Goal: Register for event/course

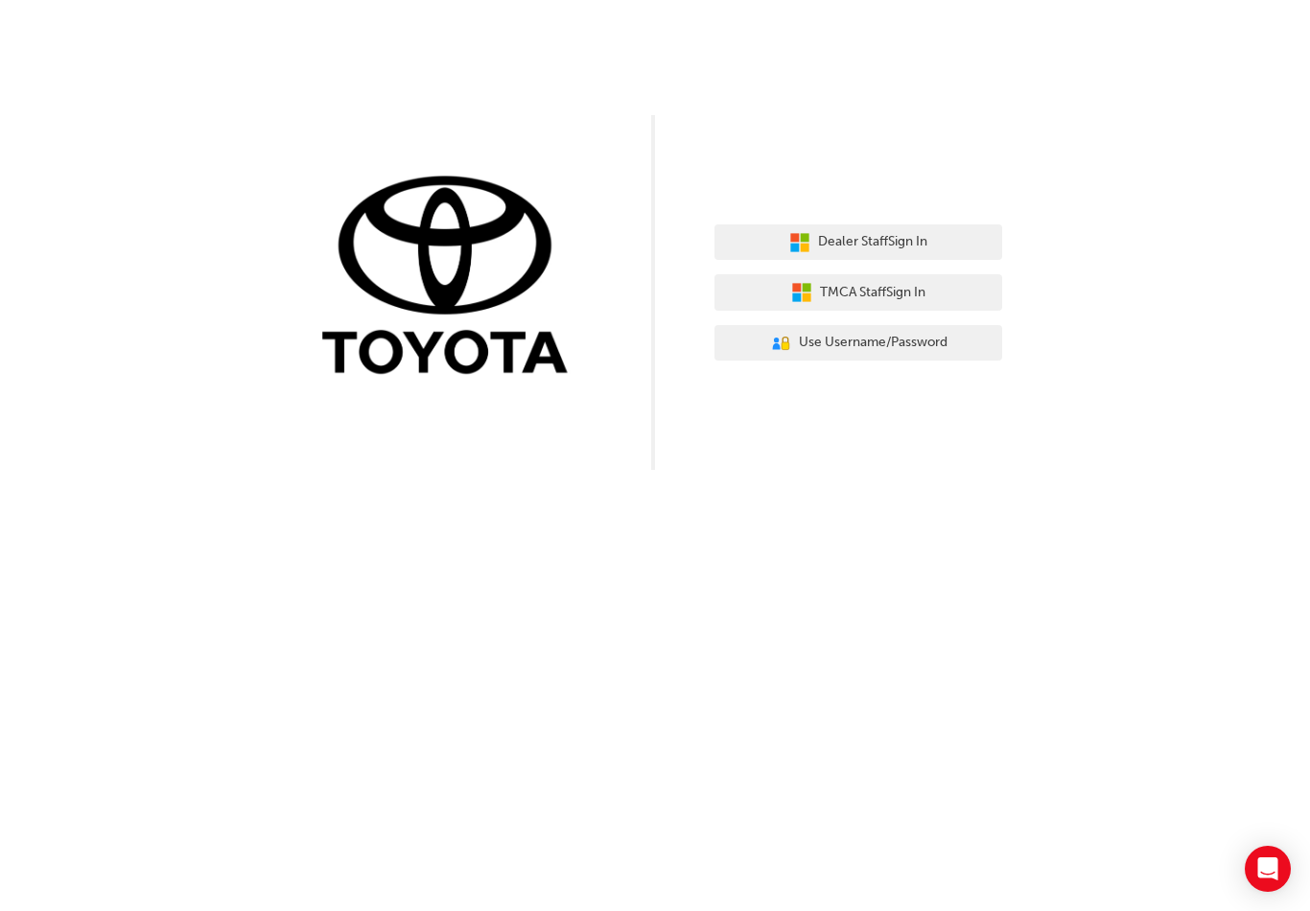
click at [933, 233] on button "Dealer Staff Sign In" at bounding box center [858, 242] width 288 height 36
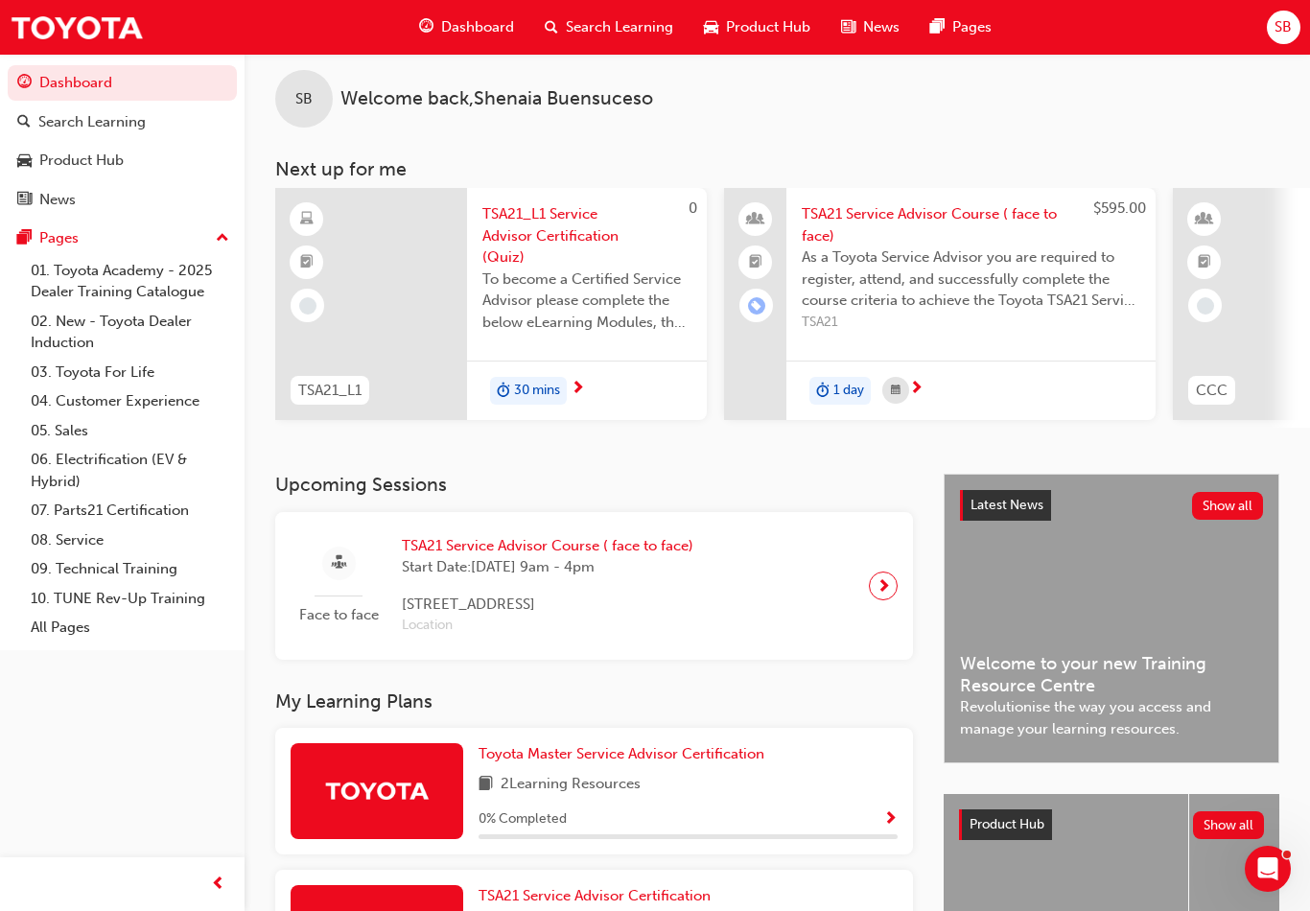
scroll to position [15, 0]
click at [829, 593] on div "Face to face TSA21 Service Advisor Course ( face to face) Start Date: [DATE] 9a…" at bounding box center [594, 584] width 607 height 117
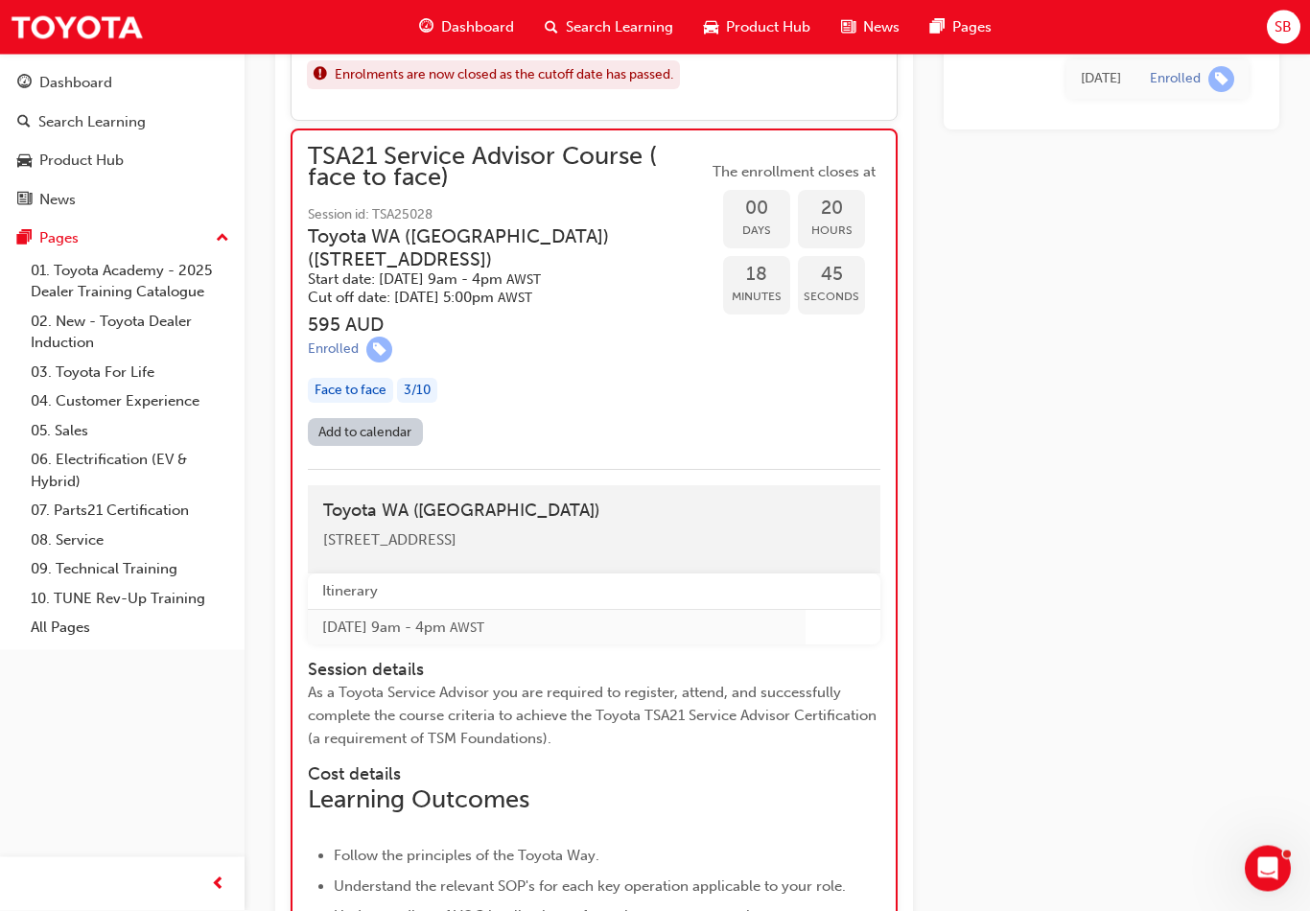
scroll to position [1554, 0]
click at [374, 418] on link "Add to calendar" at bounding box center [365, 432] width 115 height 28
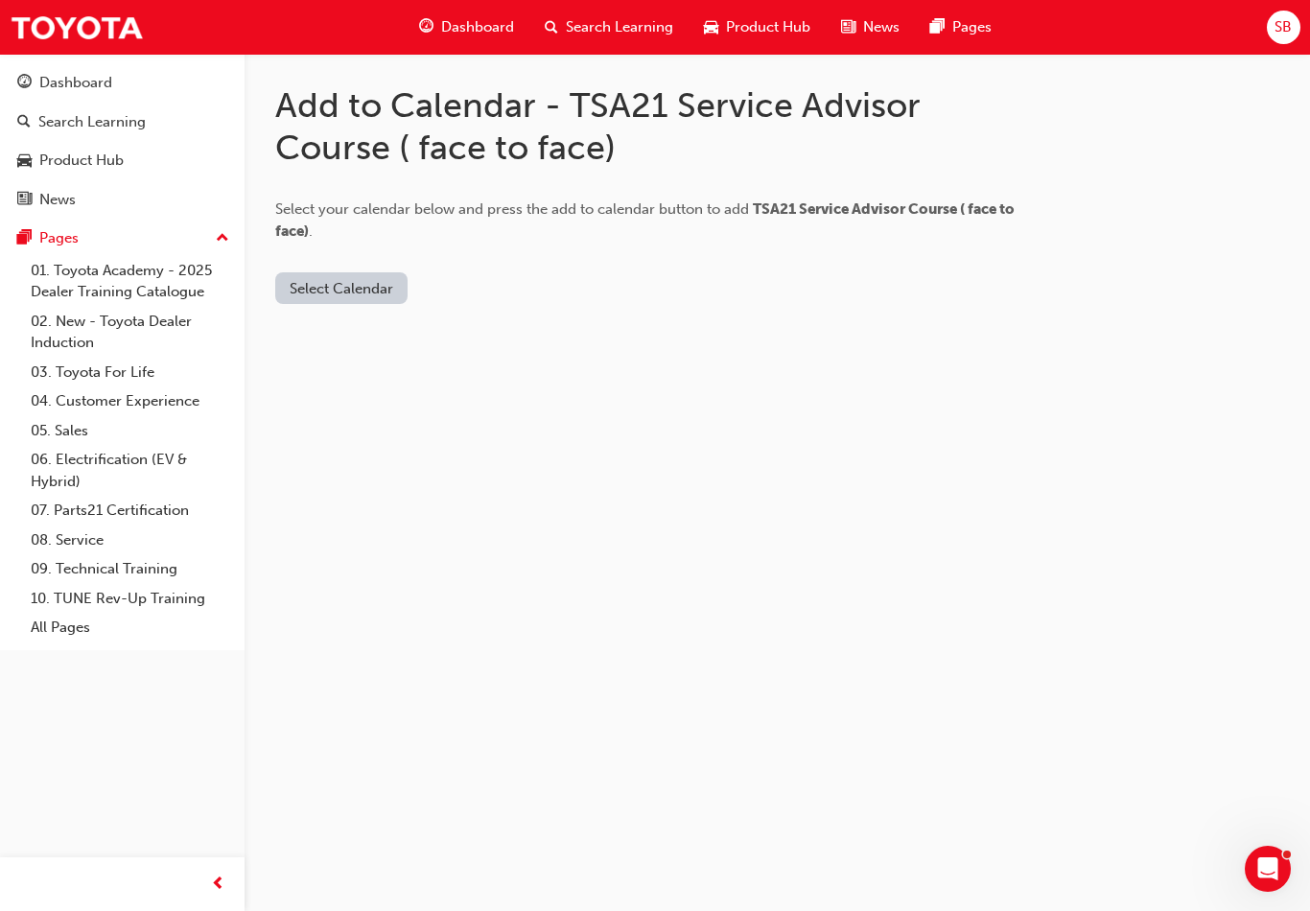
click at [357, 286] on button "Select Calendar" at bounding box center [341, 288] width 132 height 32
click at [572, 379] on div "Add to Calendar - TSA21 Service Advisor Course ( face to face) Select your cale…" at bounding box center [655, 455] width 1310 height 911
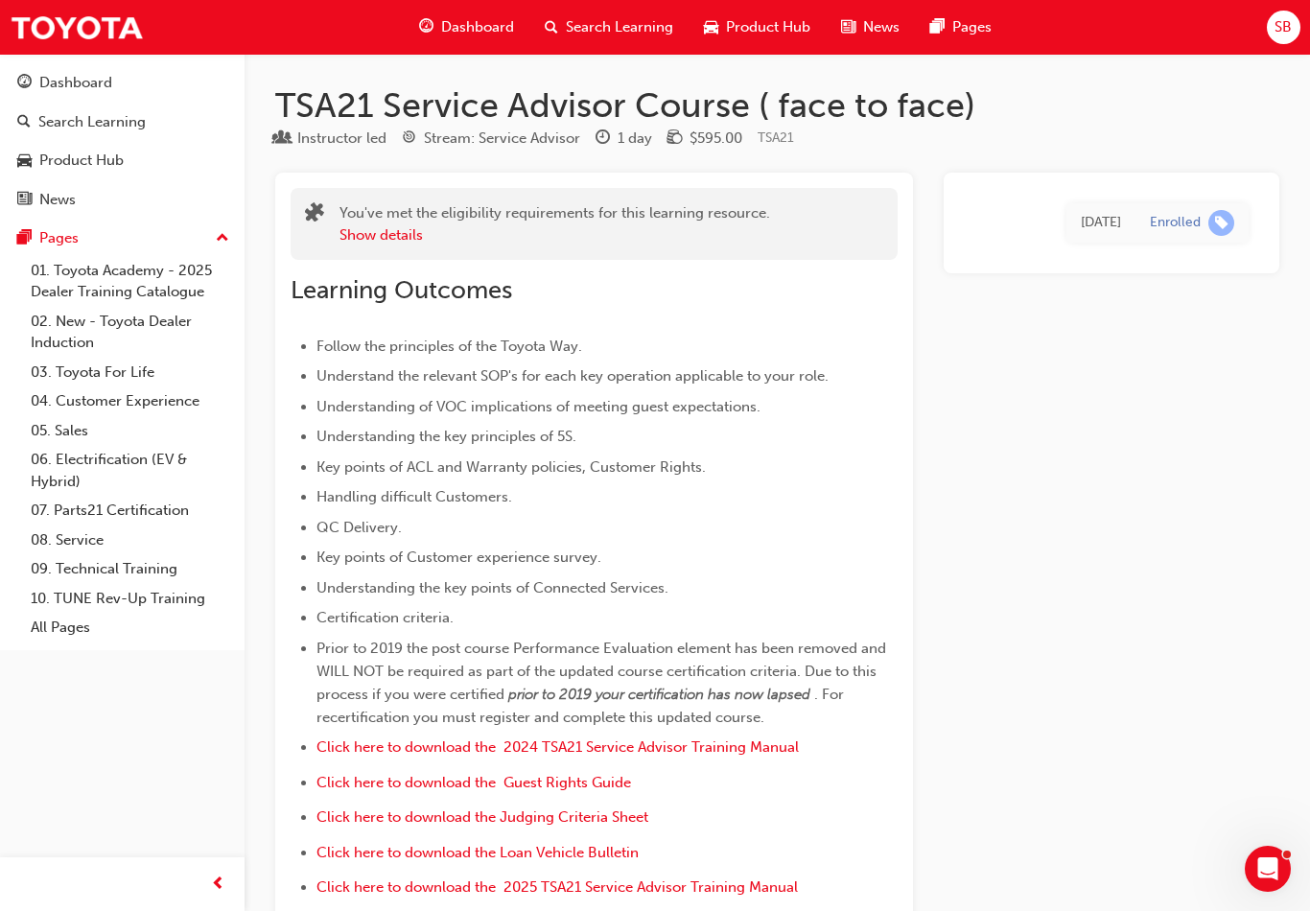
scroll to position [1554, 0]
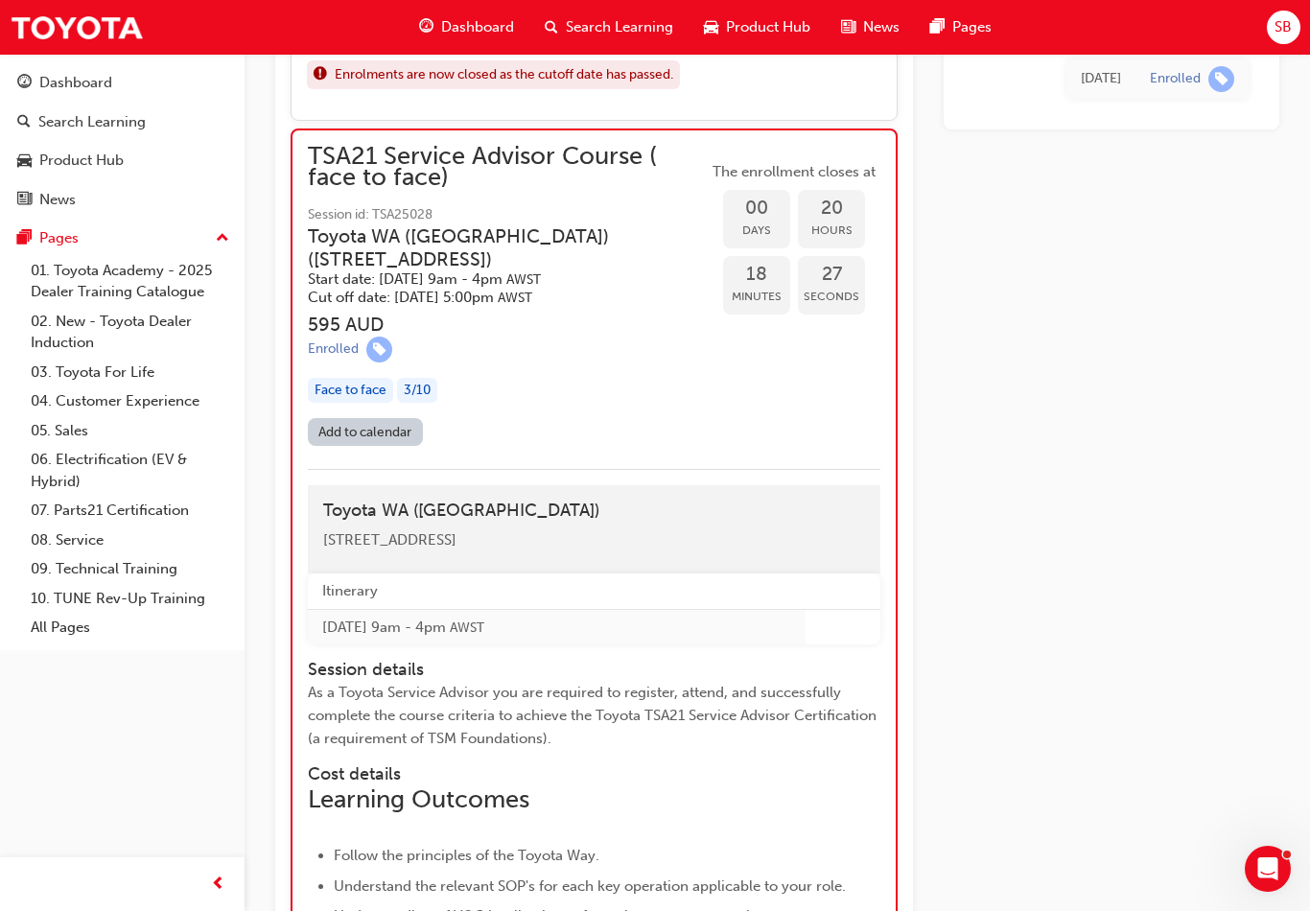
click at [430, 382] on div "3 / 10" at bounding box center [417, 391] width 40 height 26
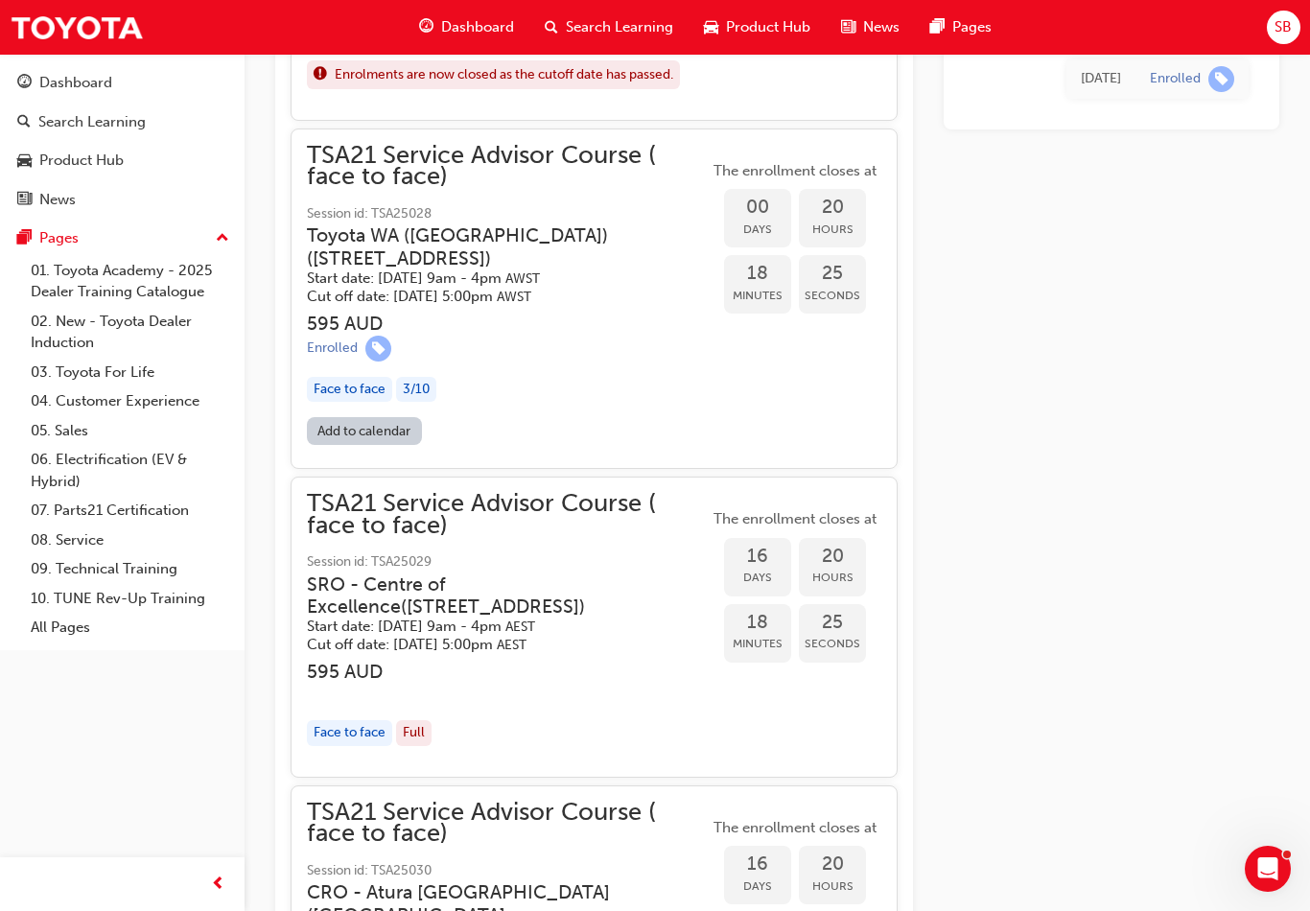
click at [738, 420] on div "Add to calendar" at bounding box center [594, 434] width 574 height 35
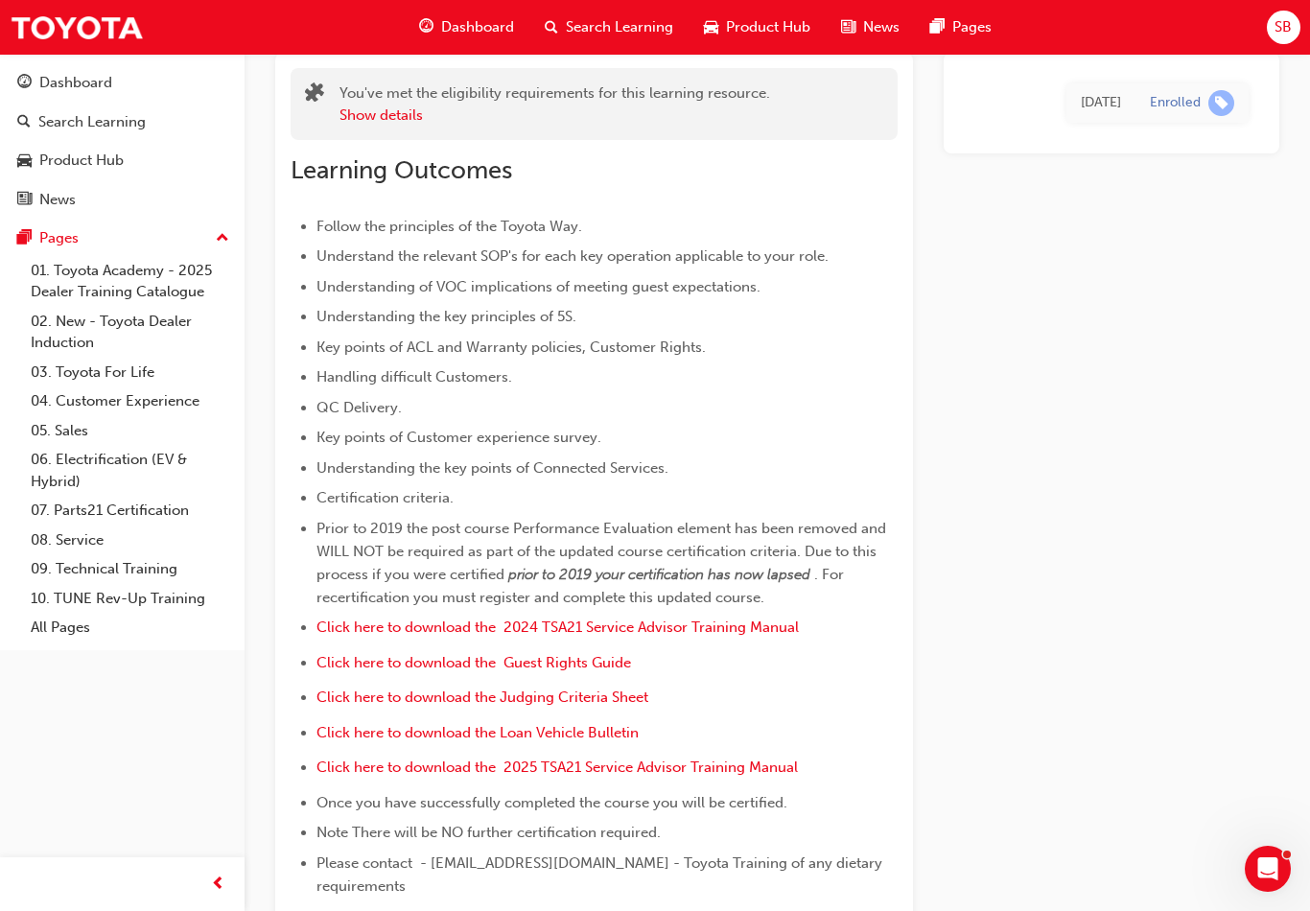
scroll to position [0, 0]
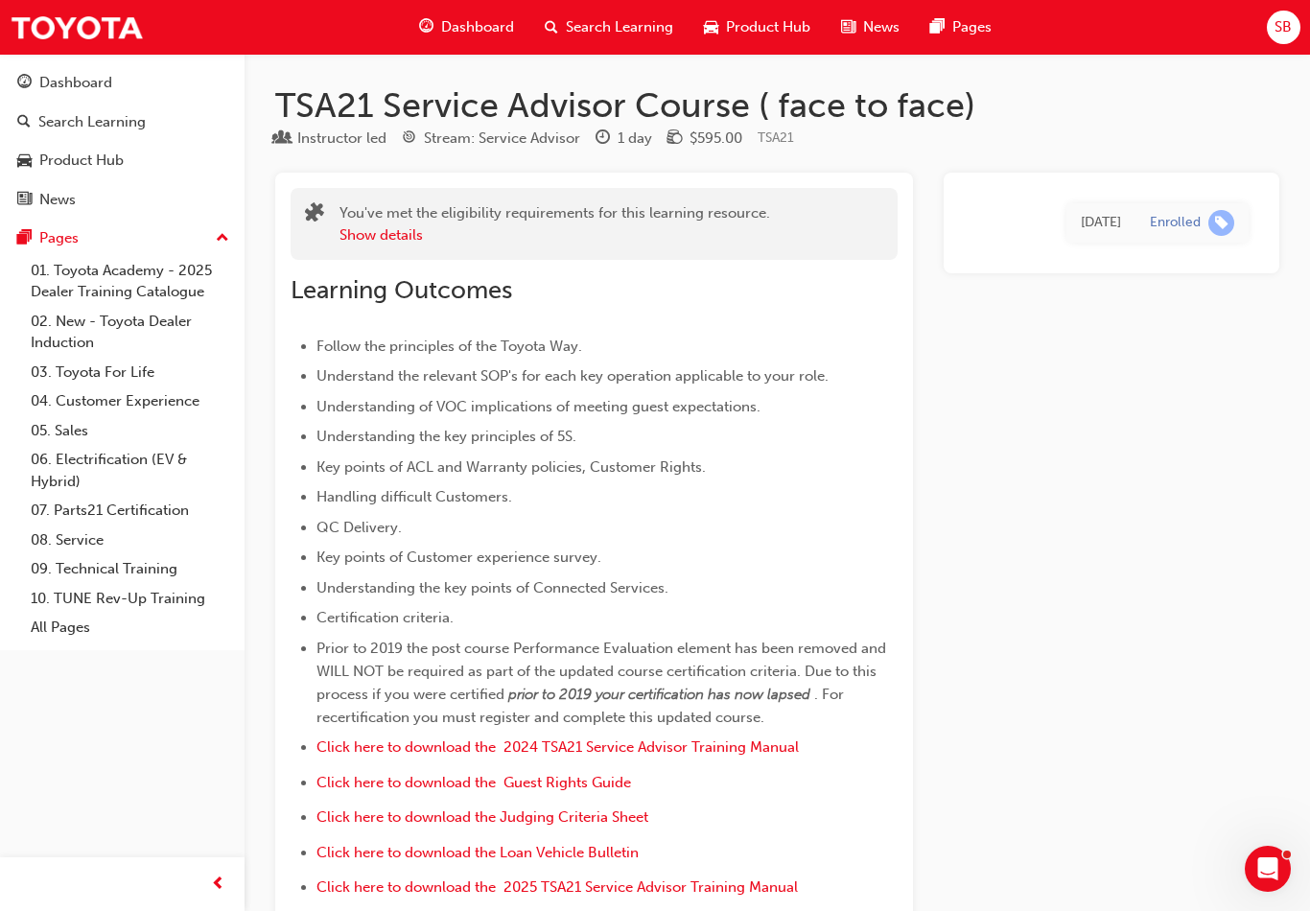
click at [375, 230] on button "Show details" at bounding box center [380, 235] width 83 height 22
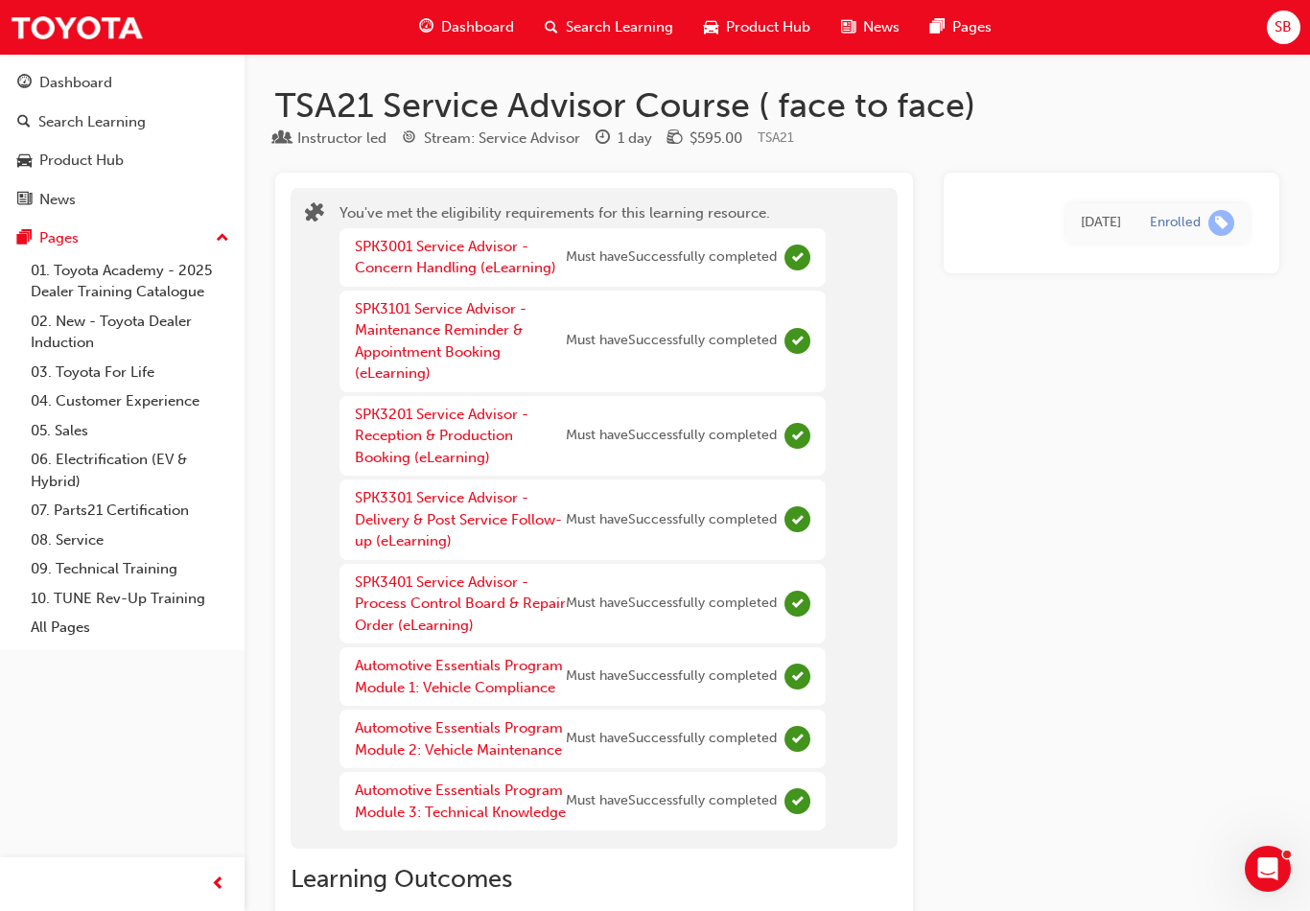
click at [326, 202] on div at bounding box center [322, 518] width 35 height 632
click at [406, 219] on div "You've met the eligibility requirements for this learning resource. SPK3001 Ser…" at bounding box center [582, 518] width 486 height 632
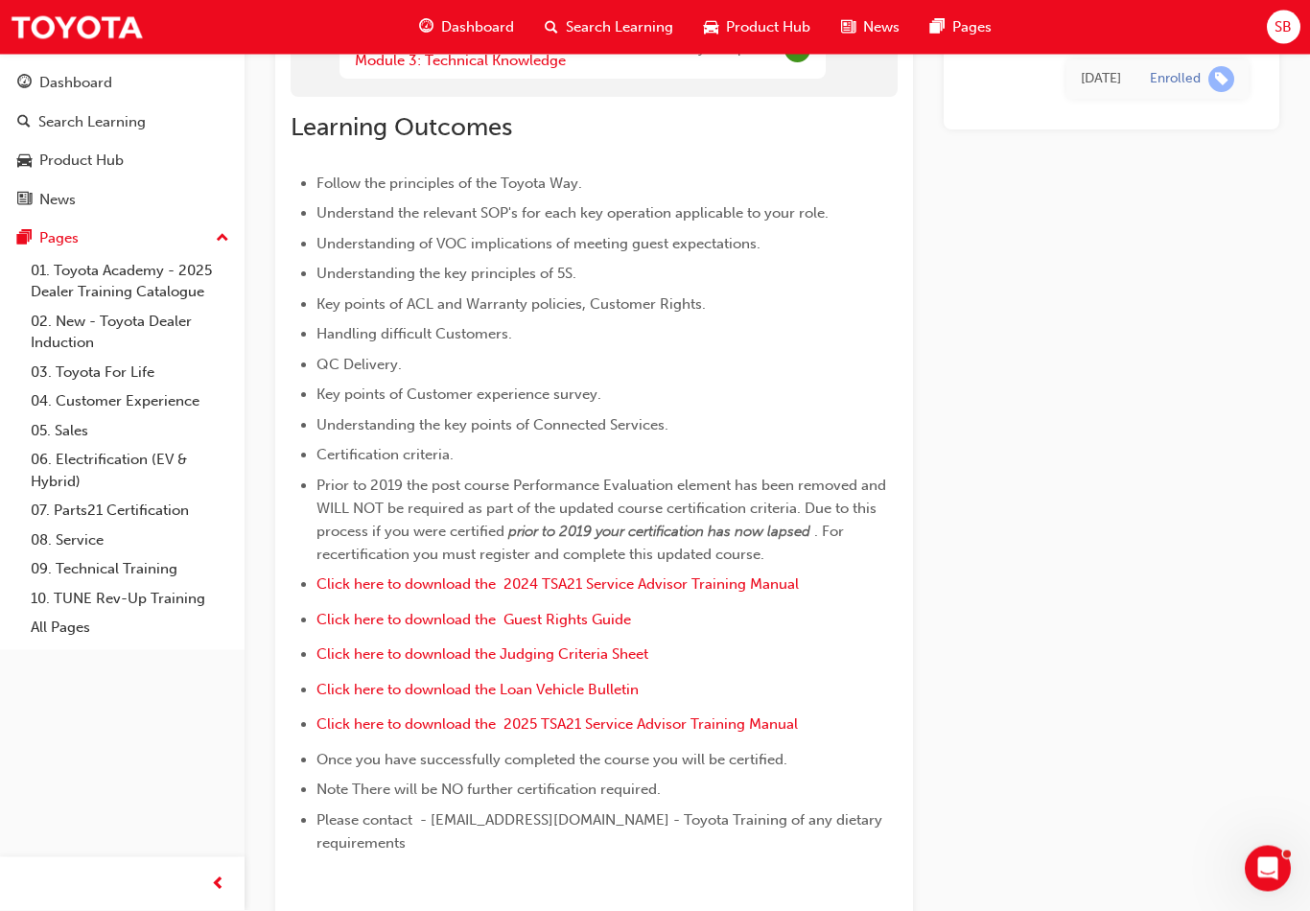
scroll to position [752, 0]
click at [367, 593] on span "Click here to download the 2024 TSA21 Service Advisor Training Manual" at bounding box center [557, 583] width 482 height 17
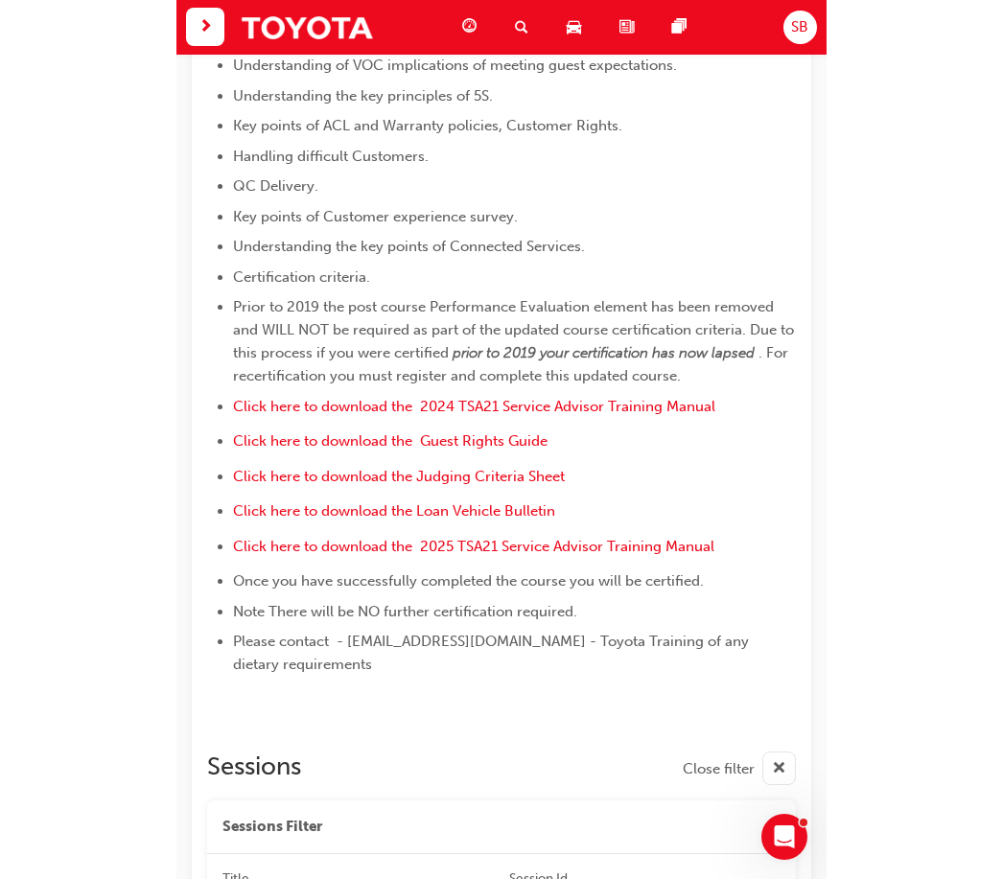
scroll to position [988, 0]
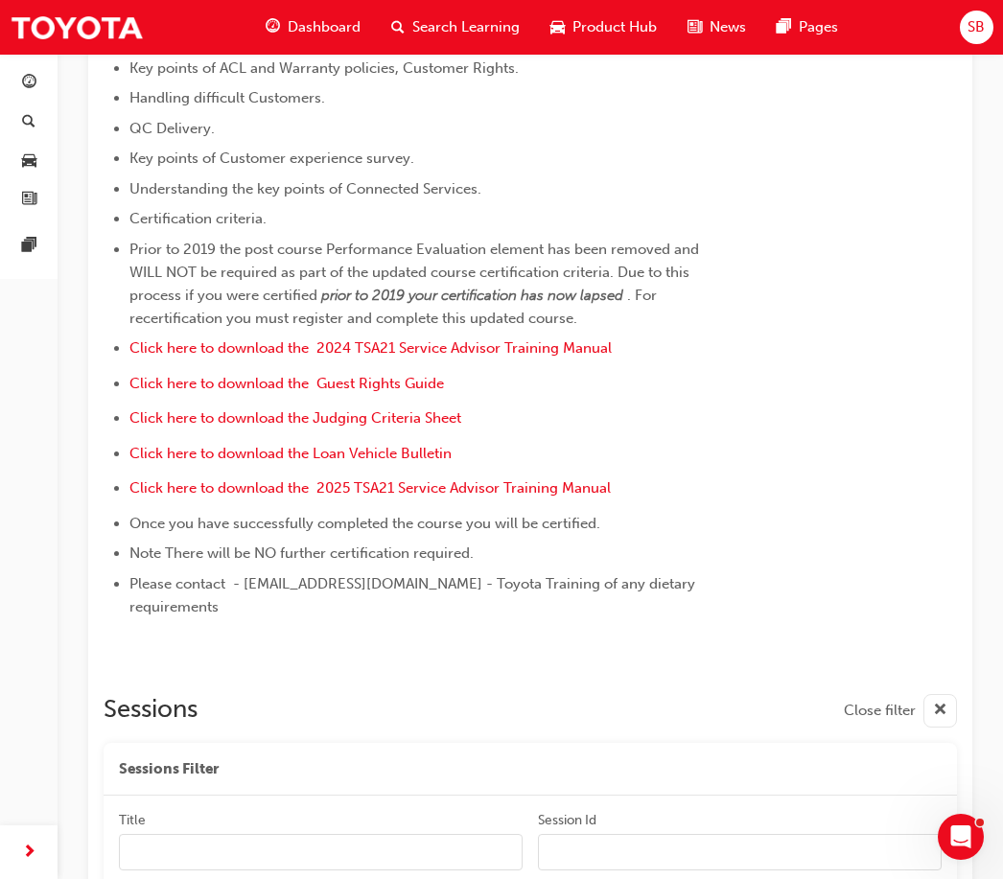
click at [885, 423] on div "Learning Outcomes Follow the principles of the Toyota Way. Understand the relev…" at bounding box center [530, 239] width 853 height 757
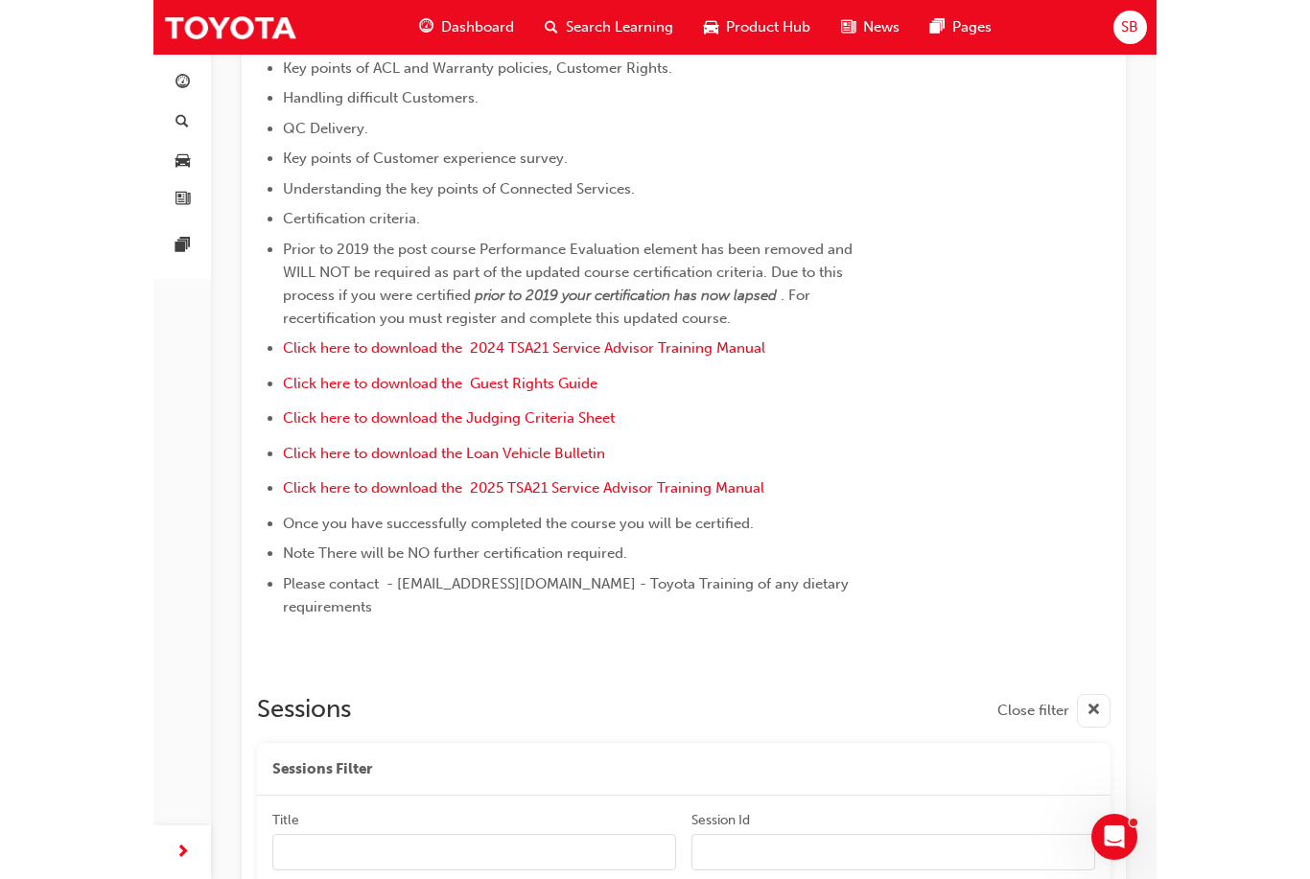
scroll to position [942, 0]
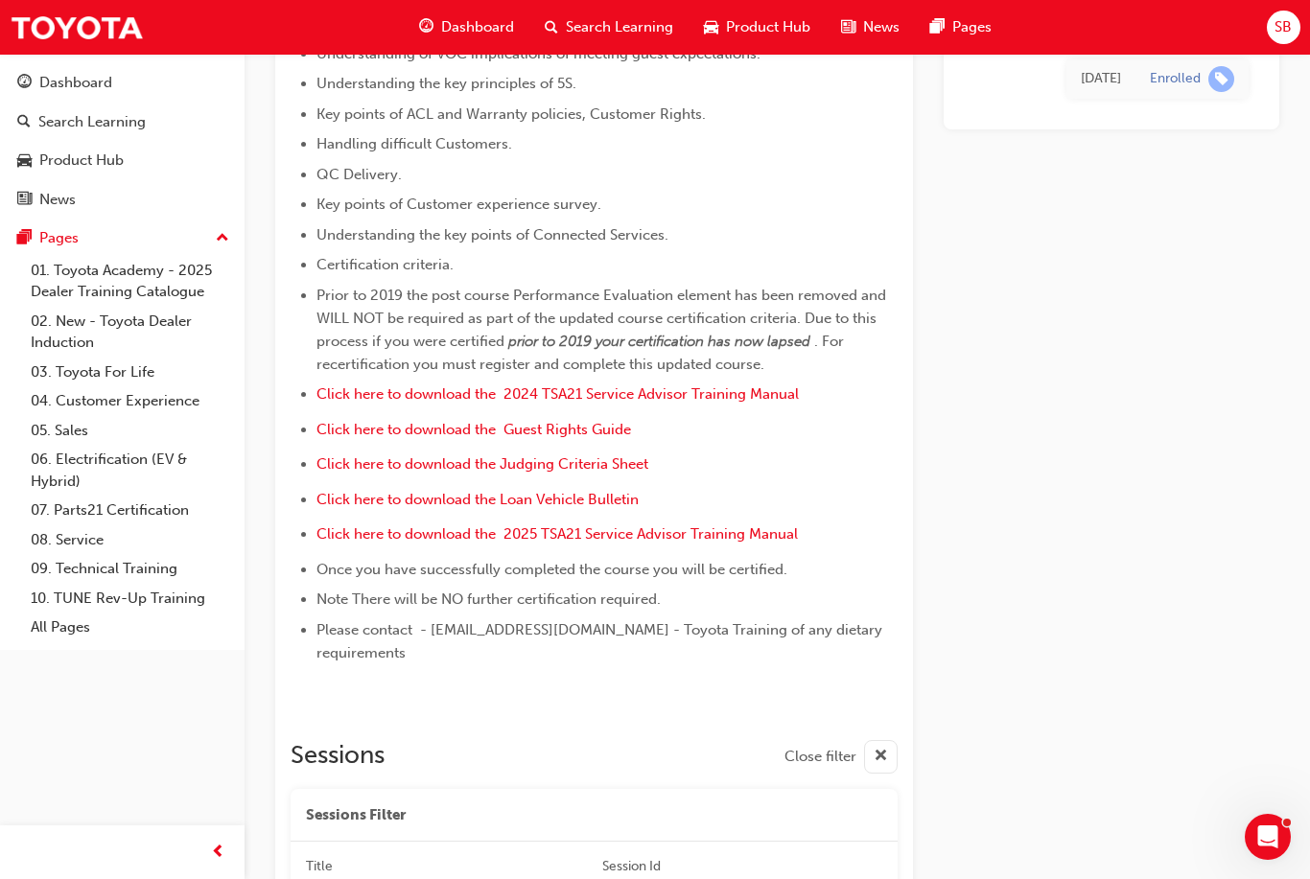
click at [609, 438] on span "Click here to download the Guest Rights Guide" at bounding box center [473, 429] width 314 height 17
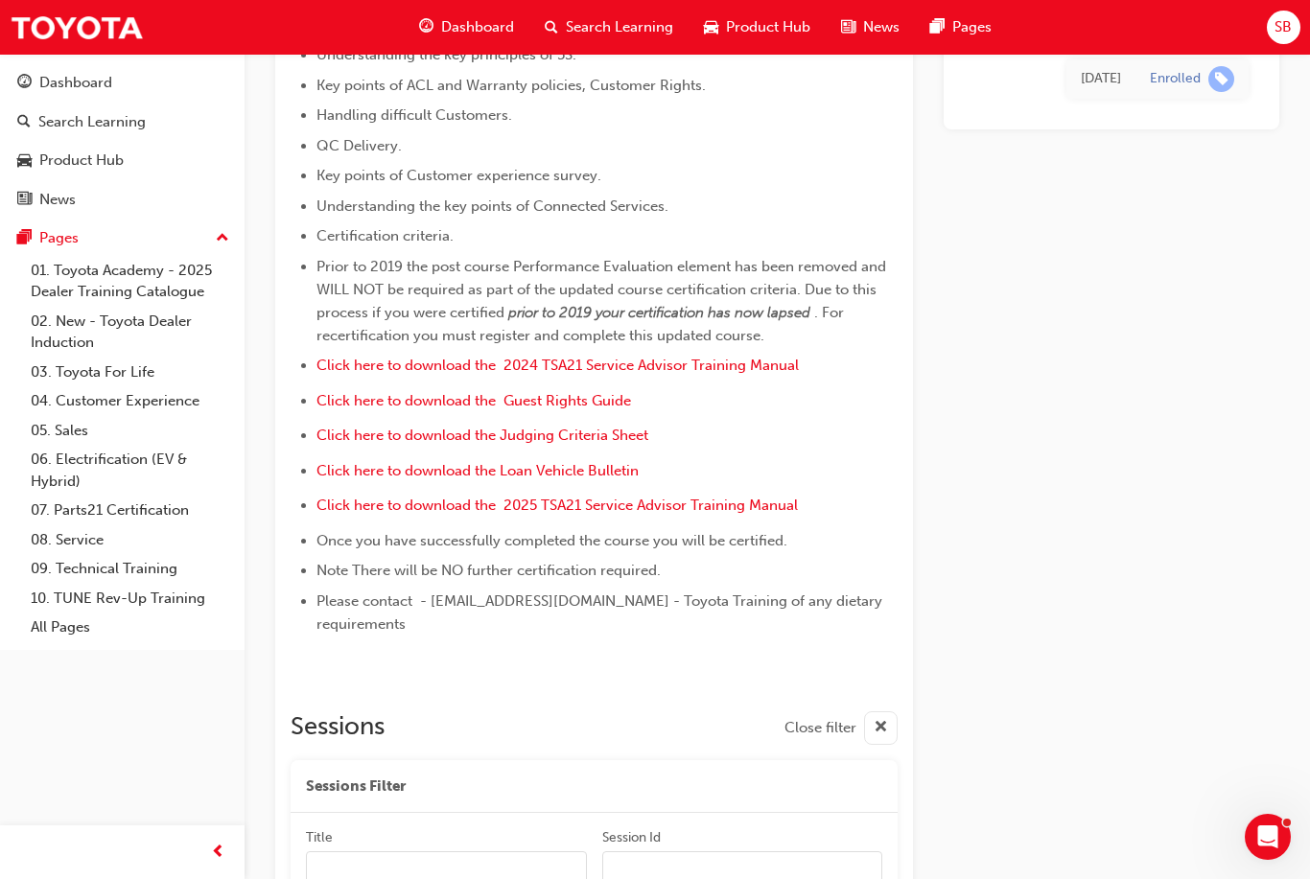
click at [626, 444] on span "Click here to download the Judging Criteria Sheet" at bounding box center [482, 435] width 332 height 17
click at [607, 479] on span "Click here to download the Loan Vehicle Bulletin" at bounding box center [477, 470] width 322 height 17
click at [753, 514] on span "Click here to download the 2025 TSA21 Service Advisor Training Manual" at bounding box center [556, 505] width 481 height 17
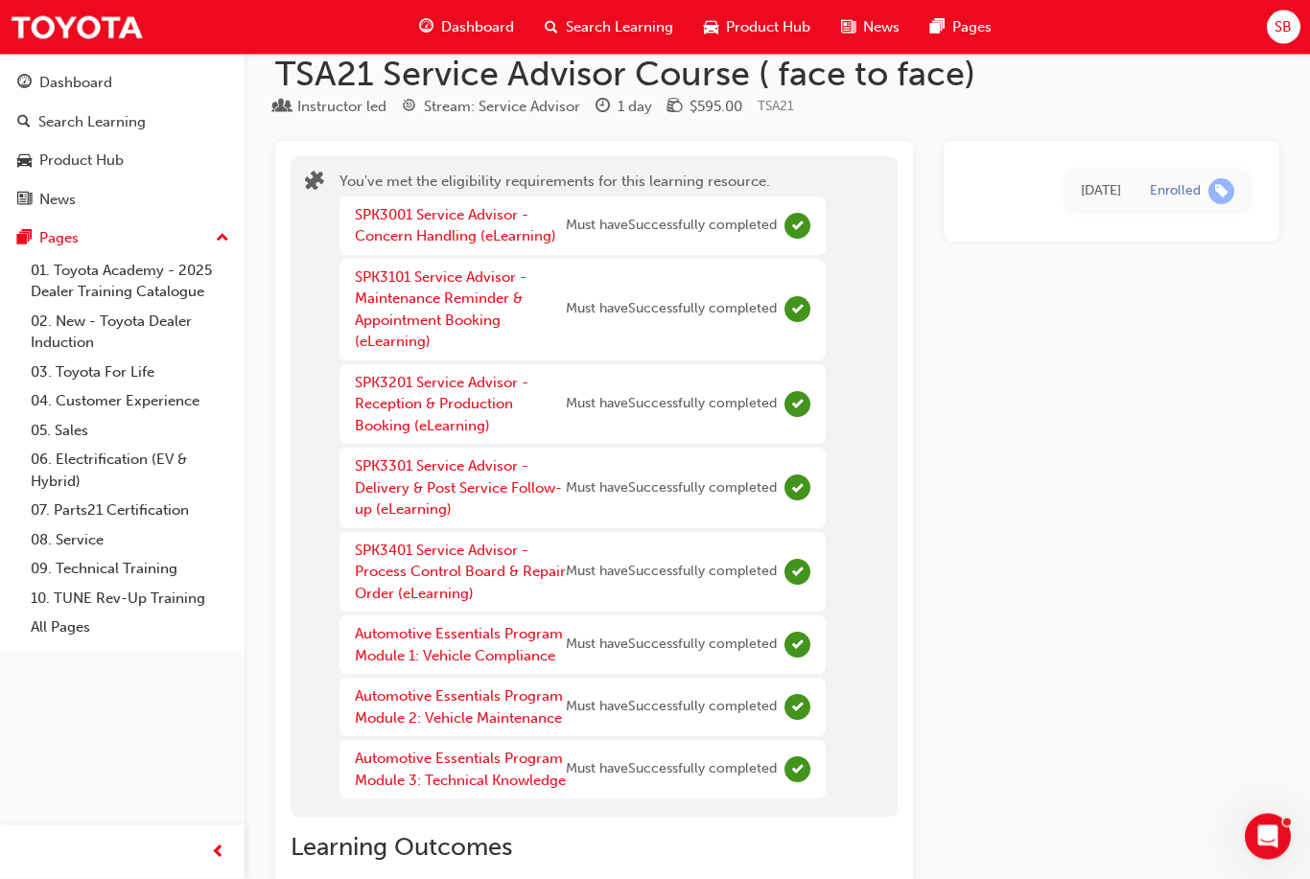
scroll to position [0, 0]
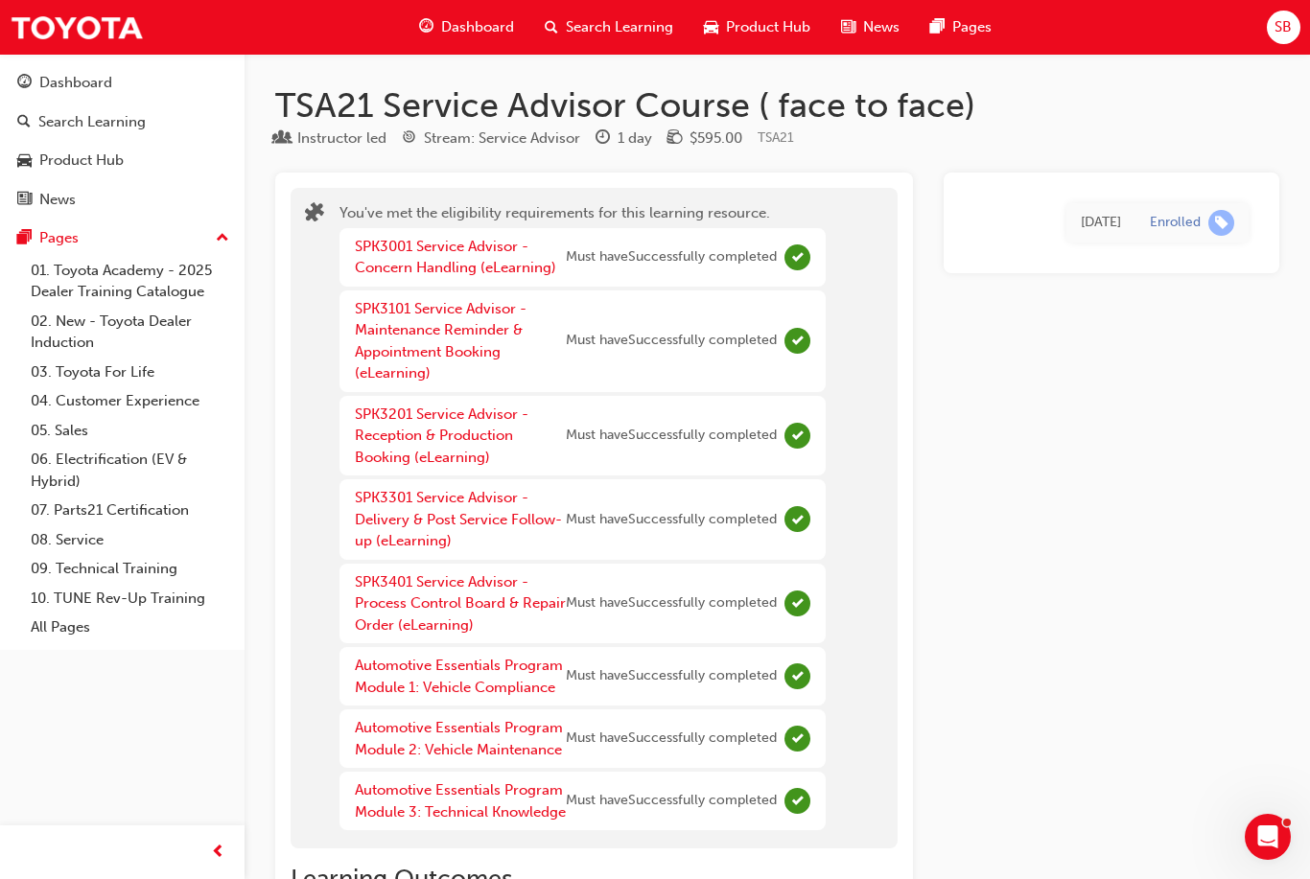
click at [834, 197] on div "You've met the eligibility requirements for this learning resource. SPK3001 Ser…" at bounding box center [594, 518] width 607 height 661
click at [1126, 233] on td "[DATE]" at bounding box center [1100, 222] width 69 height 39
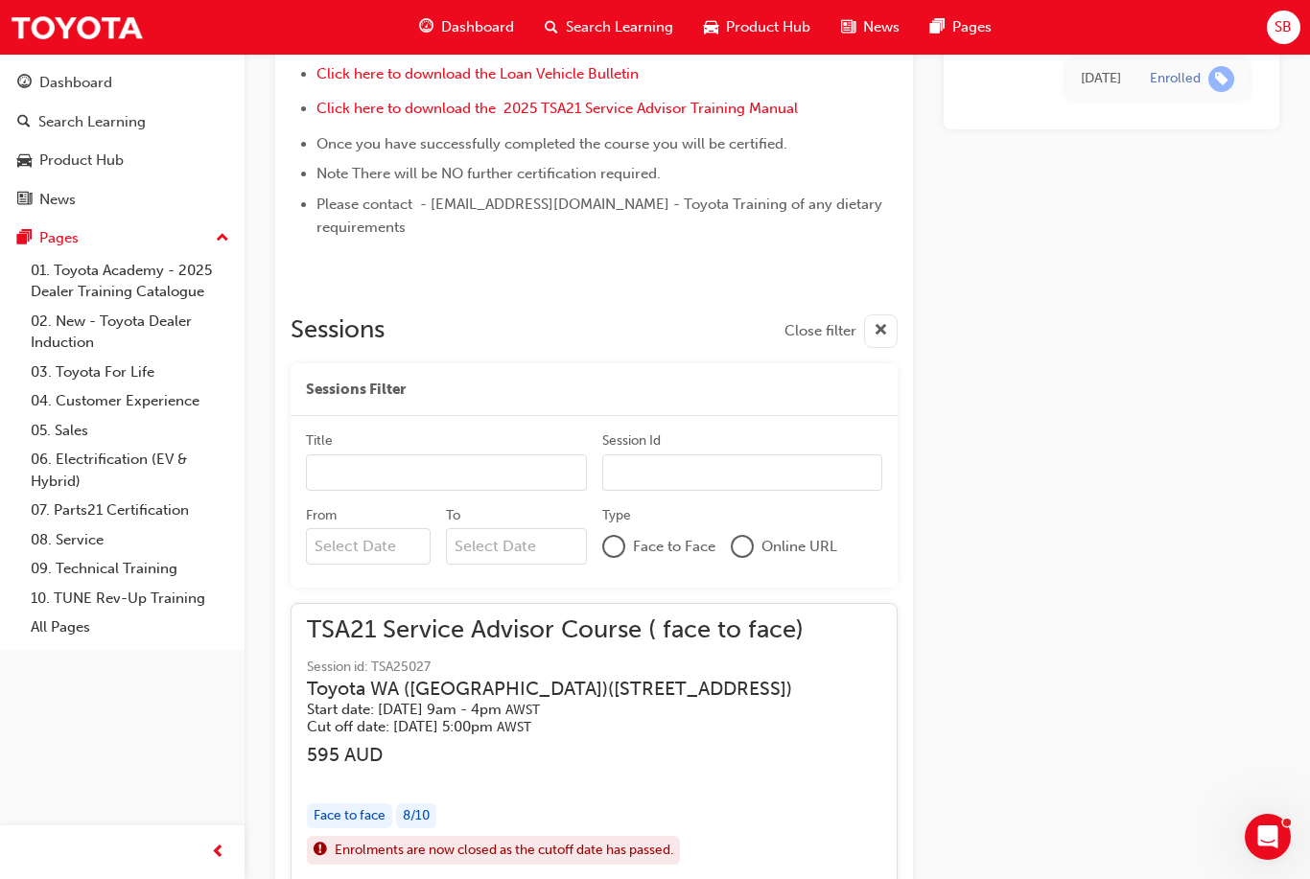
scroll to position [1435, 0]
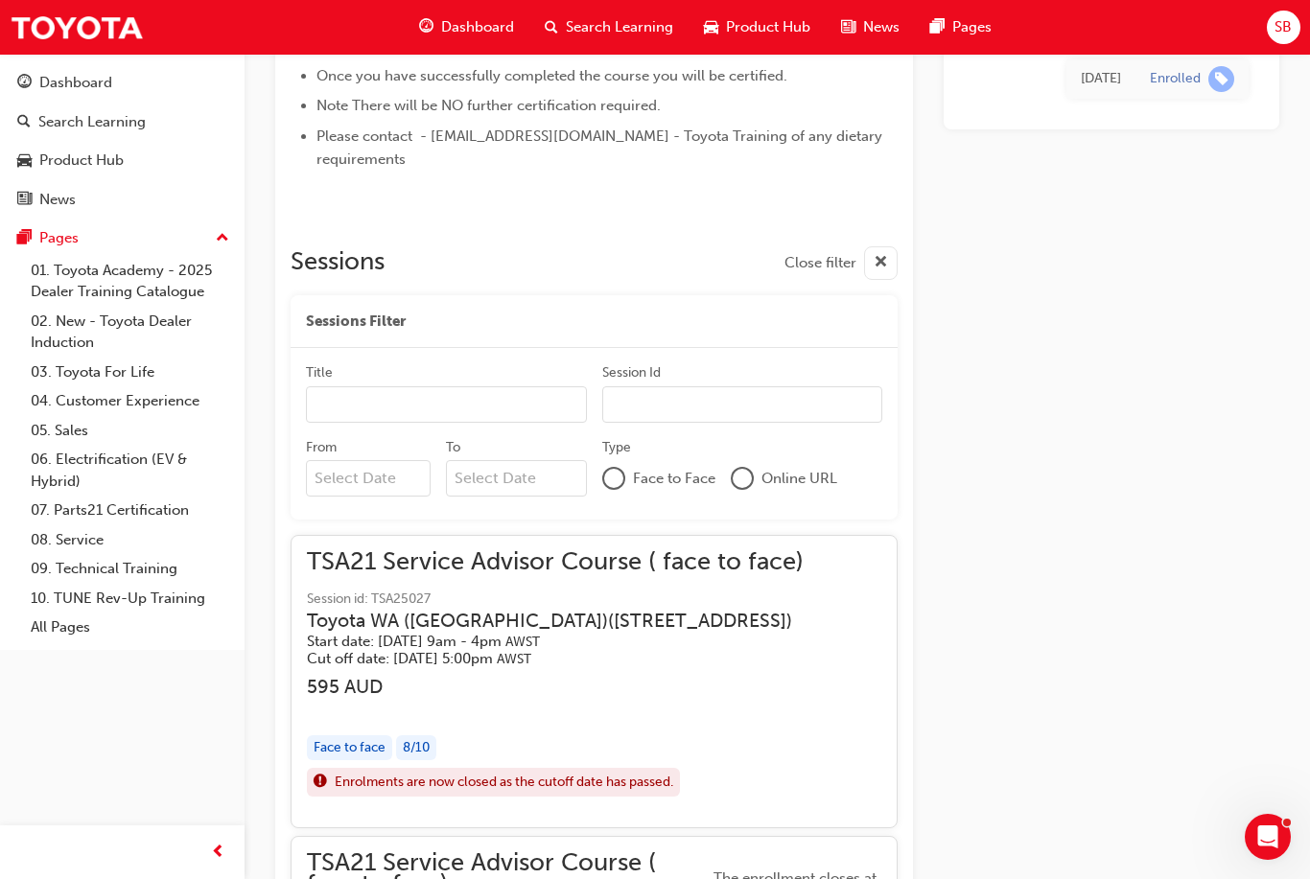
click at [875, 251] on span "cross-icon" at bounding box center [880, 263] width 14 height 24
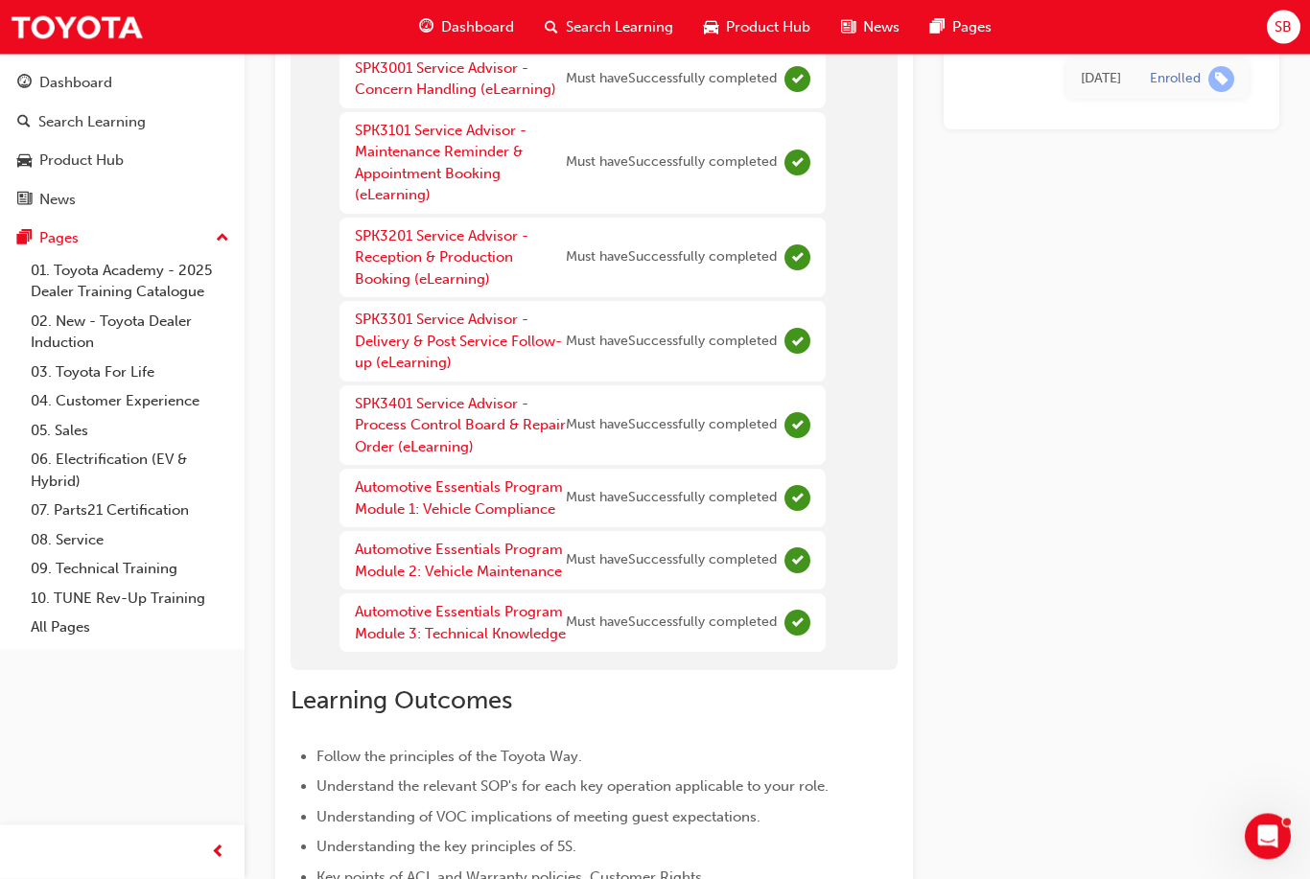
scroll to position [0, 0]
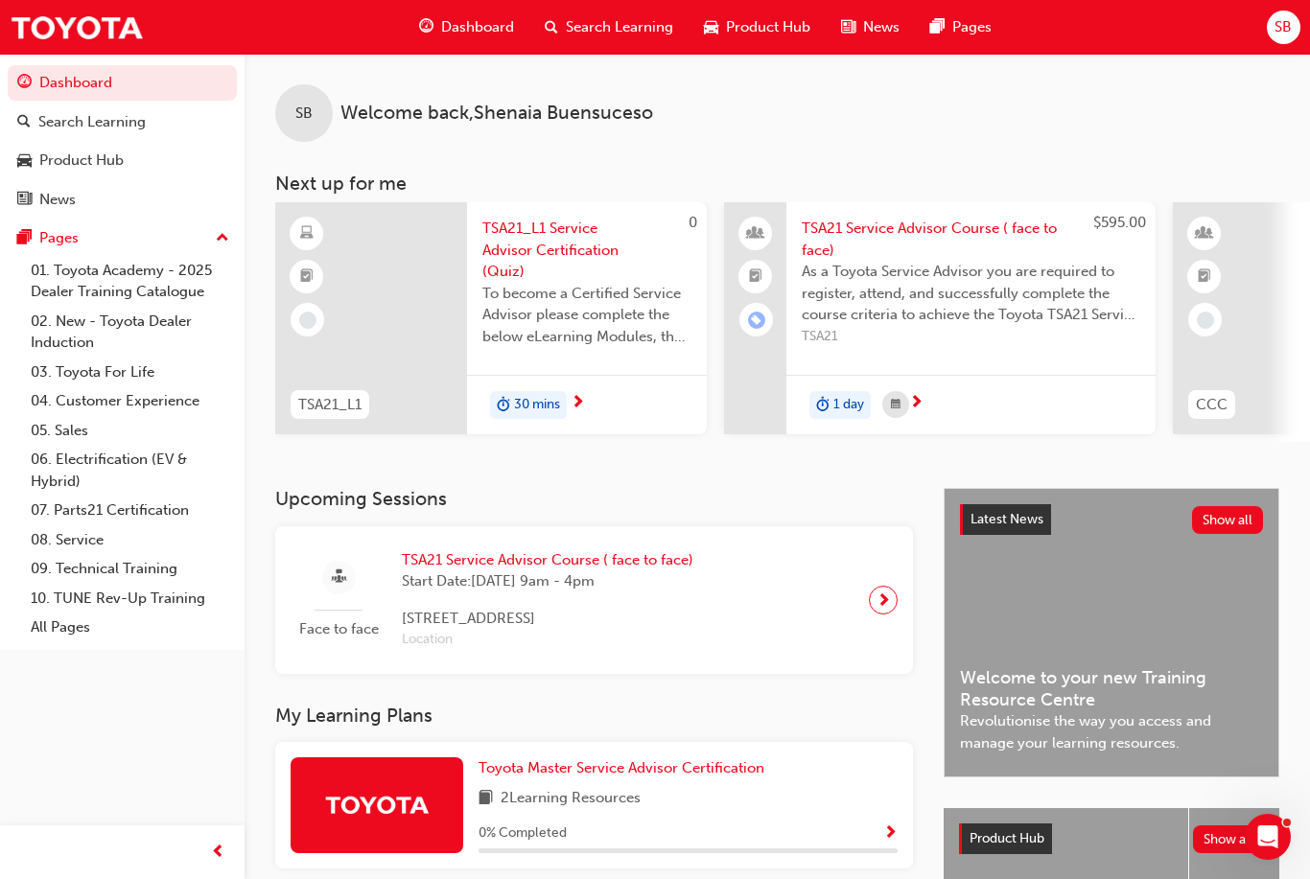
click at [555, 415] on div "30 mins" at bounding box center [528, 405] width 77 height 29
click at [837, 232] on span "TSA21 Service Advisor Course ( face to face)" at bounding box center [971, 239] width 338 height 43
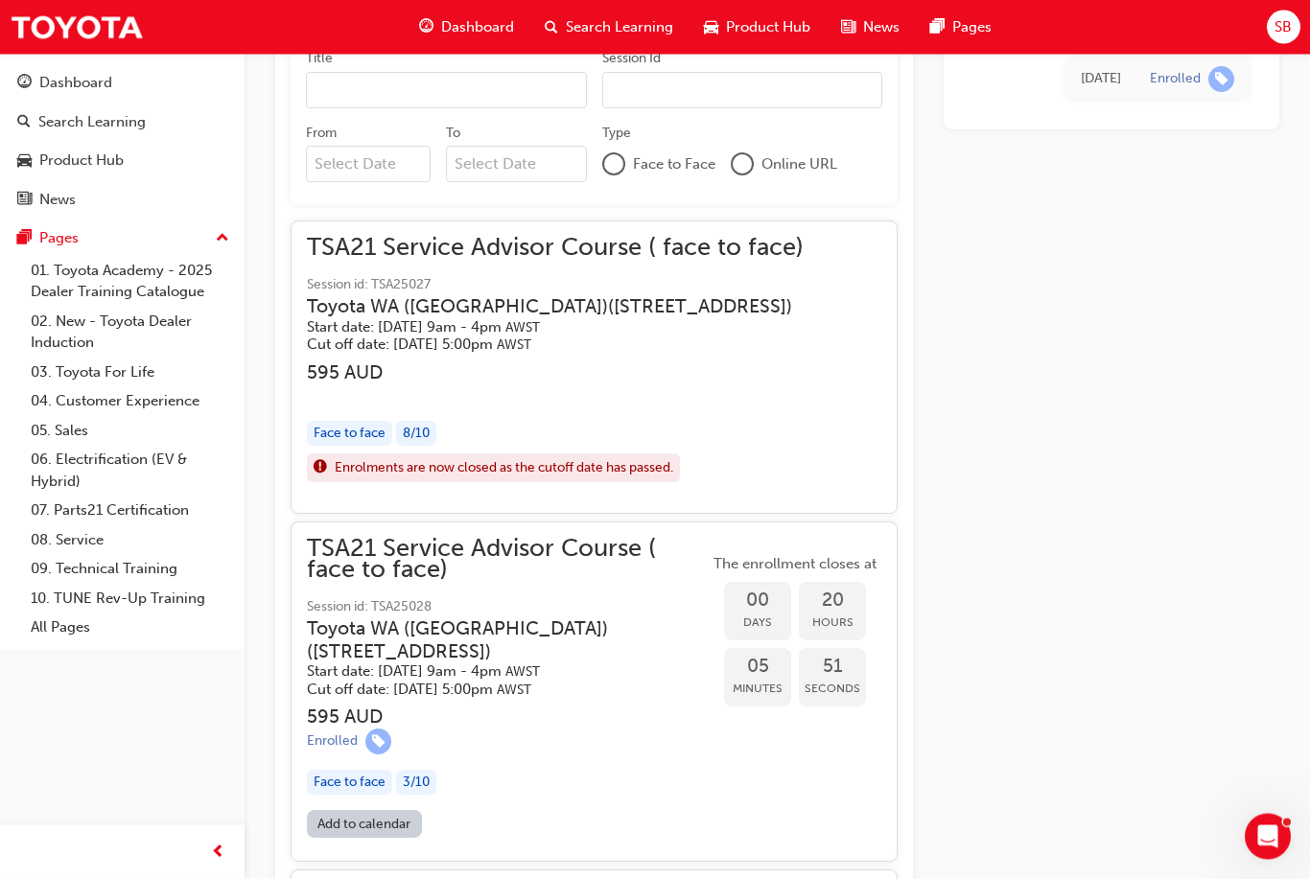
scroll to position [1355, 0]
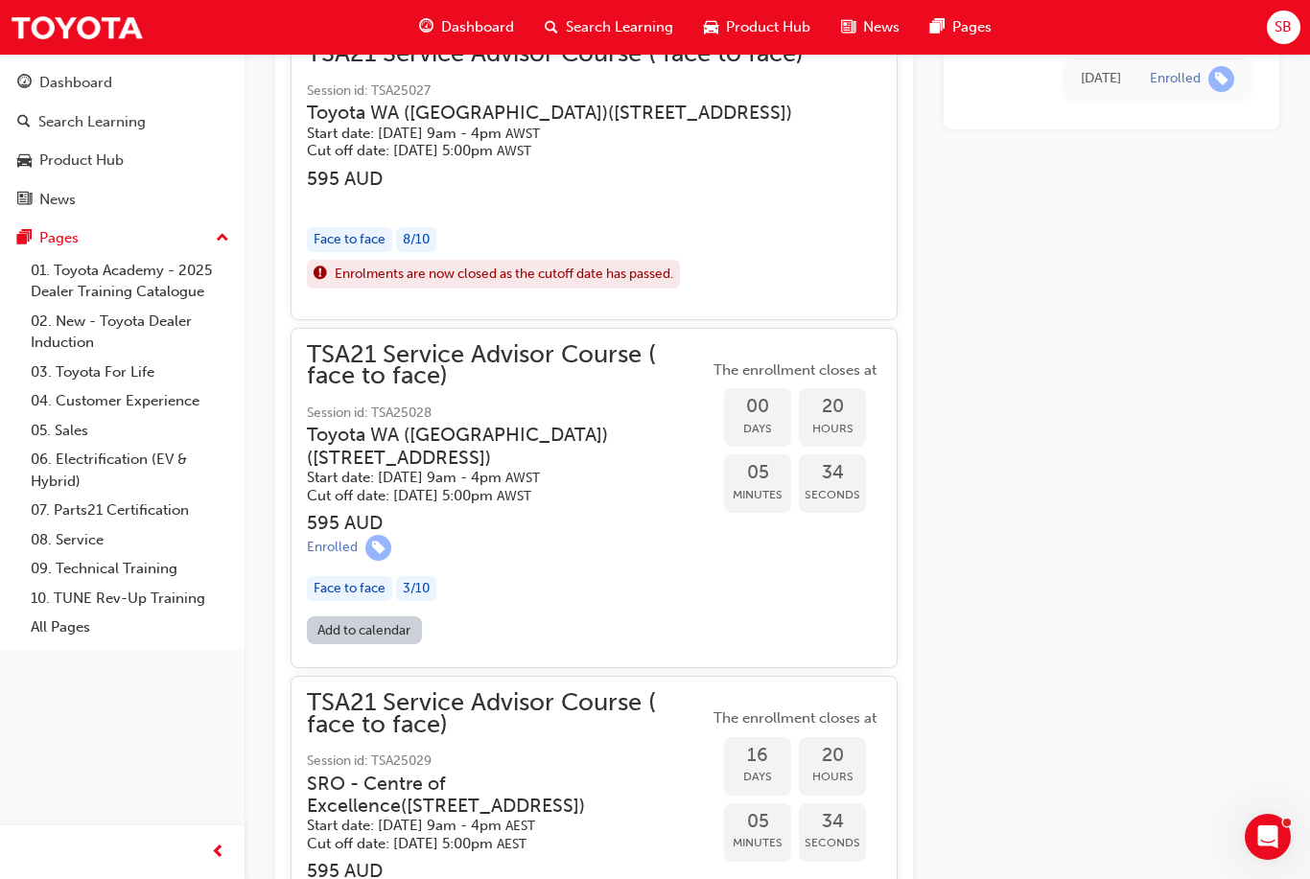
click at [568, 361] on span "TSA21 Service Advisor Course ( face to face)" at bounding box center [508, 365] width 402 height 43
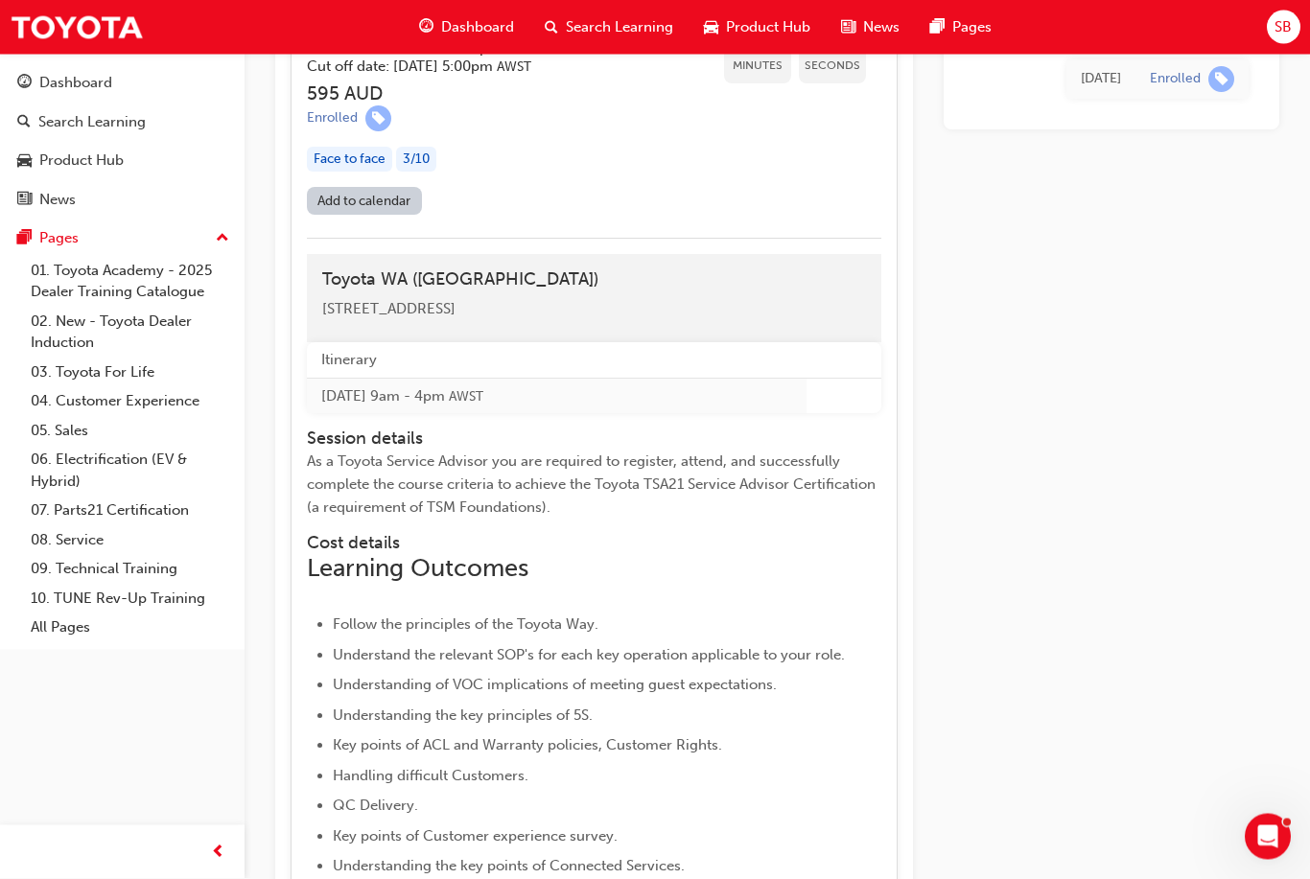
scroll to position [1774, 0]
